Goal: Information Seeking & Learning: Learn about a topic

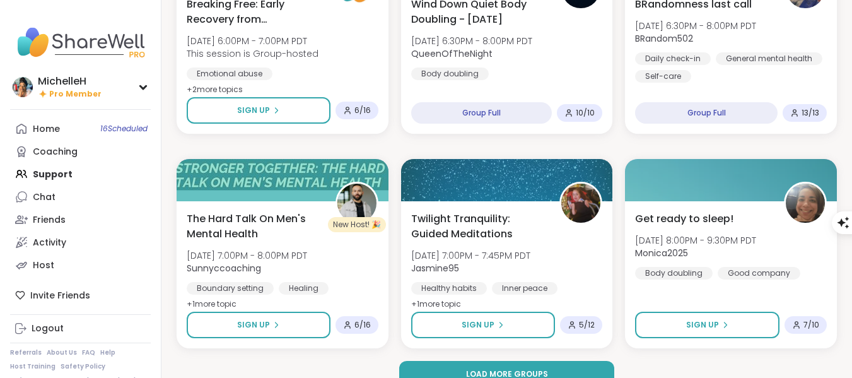
scroll to position [2385, 0]
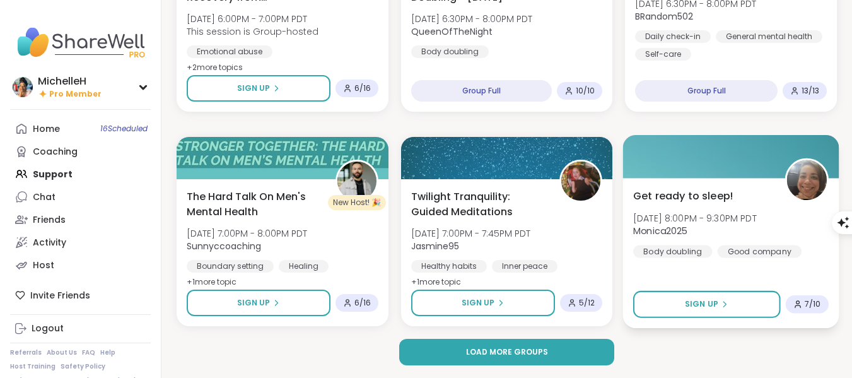
drag, startPoint x: 524, startPoint y: 352, endPoint x: 681, endPoint y: 278, distance: 174.1
click at [524, 352] on span "Load more groups" at bounding box center [507, 351] width 82 height 11
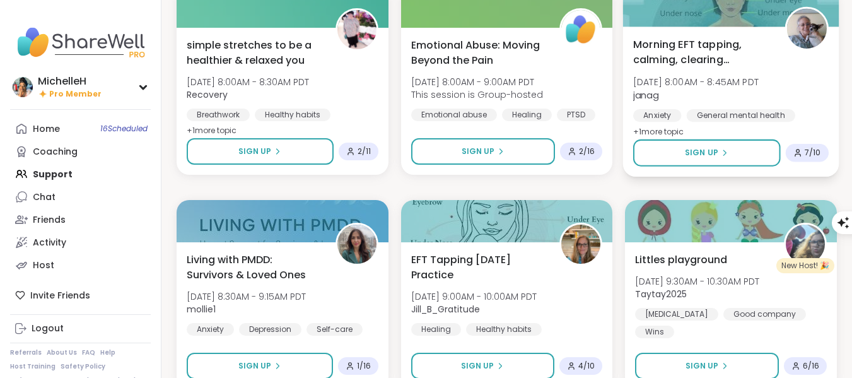
scroll to position [3520, 0]
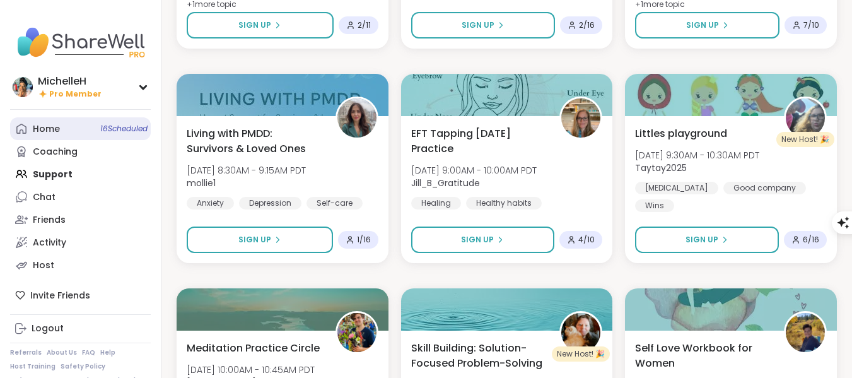
click at [69, 131] on link "Home 16 Scheduled" at bounding box center [80, 128] width 141 height 23
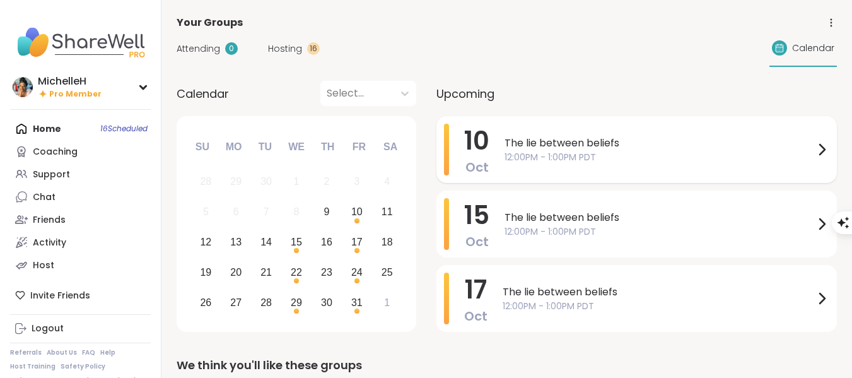
click at [603, 151] on span "12:00PM - 1:00PM PDT" at bounding box center [660, 157] width 310 height 13
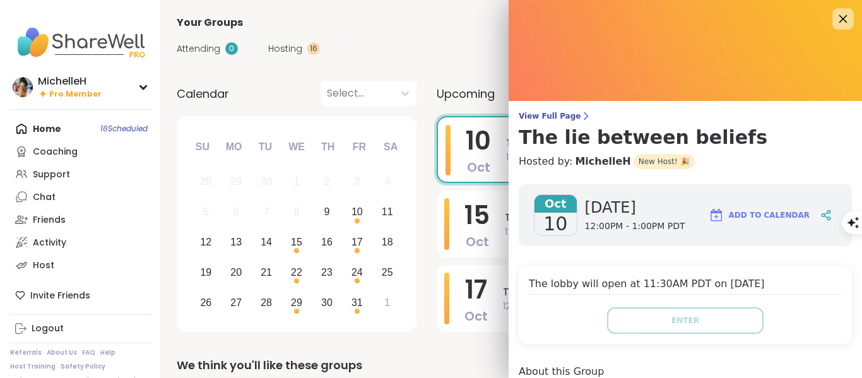
click at [835, 20] on icon at bounding box center [843, 19] width 16 height 16
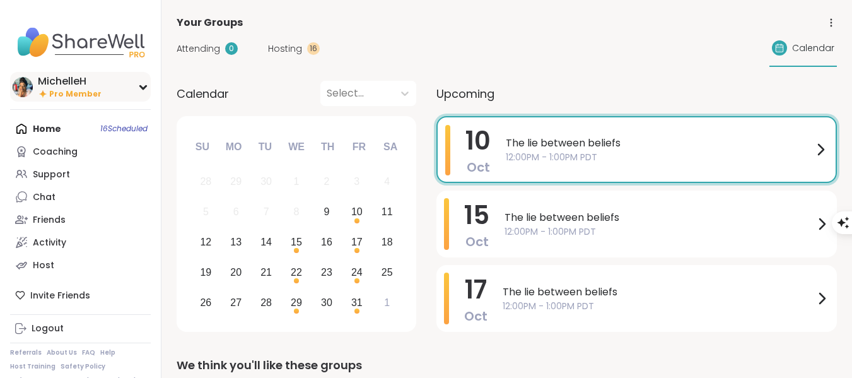
click at [88, 83] on div "MichelleH" at bounding box center [70, 81] width 64 height 14
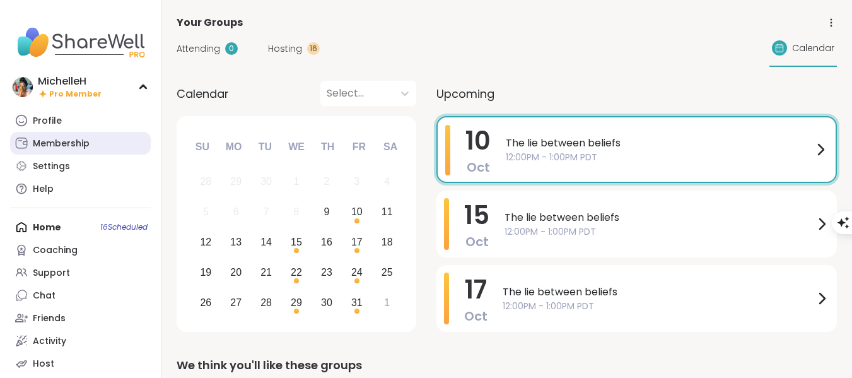
click at [89, 139] on link "Membership" at bounding box center [80, 143] width 141 height 23
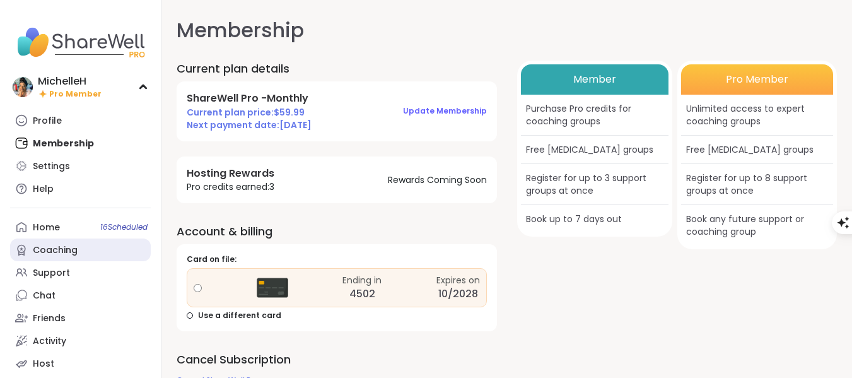
click at [42, 255] on div "Coaching" at bounding box center [55, 250] width 45 height 13
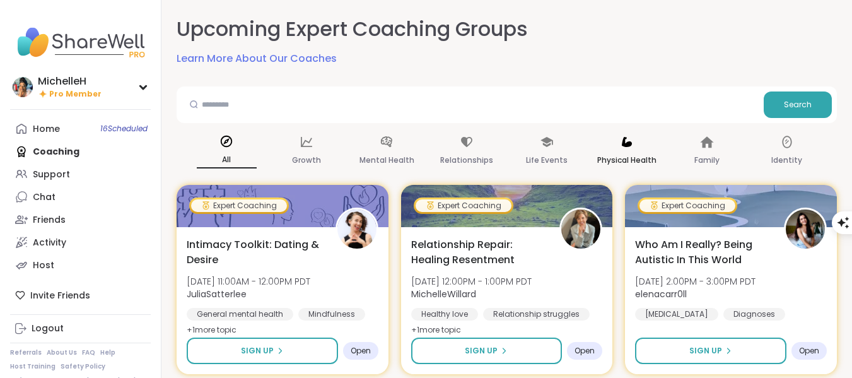
click at [633, 153] on p "Physical Health" at bounding box center [626, 160] width 59 height 15
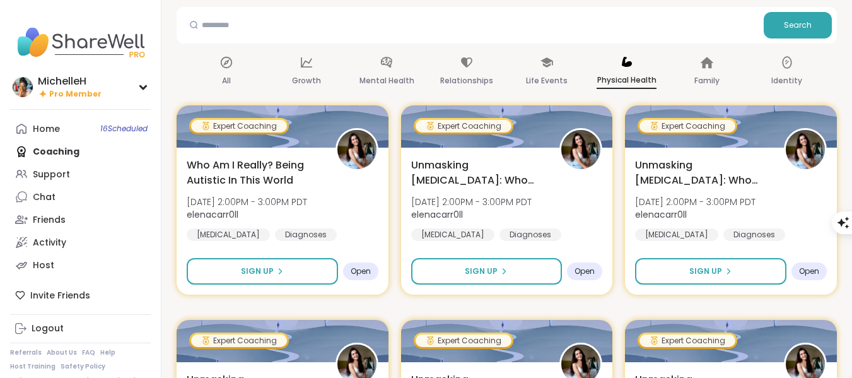
scroll to position [83, 0]
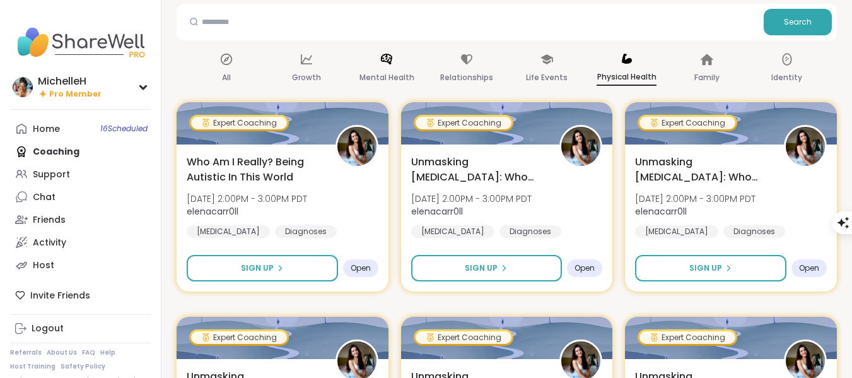
click at [391, 56] on icon at bounding box center [386, 59] width 11 height 11
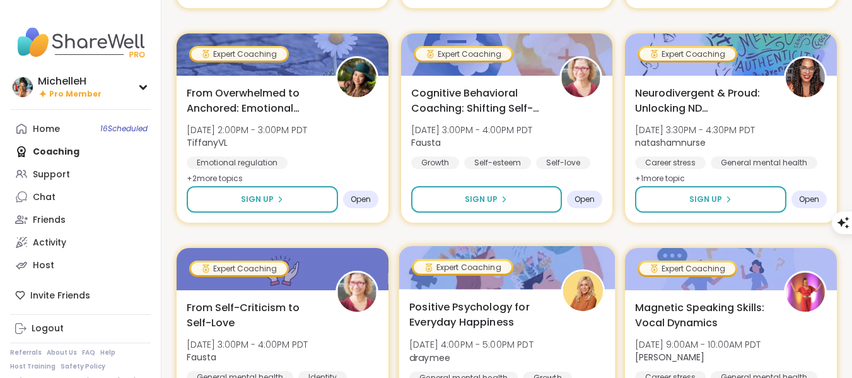
scroll to position [650, 0]
